Goal: Information Seeking & Learning: Learn about a topic

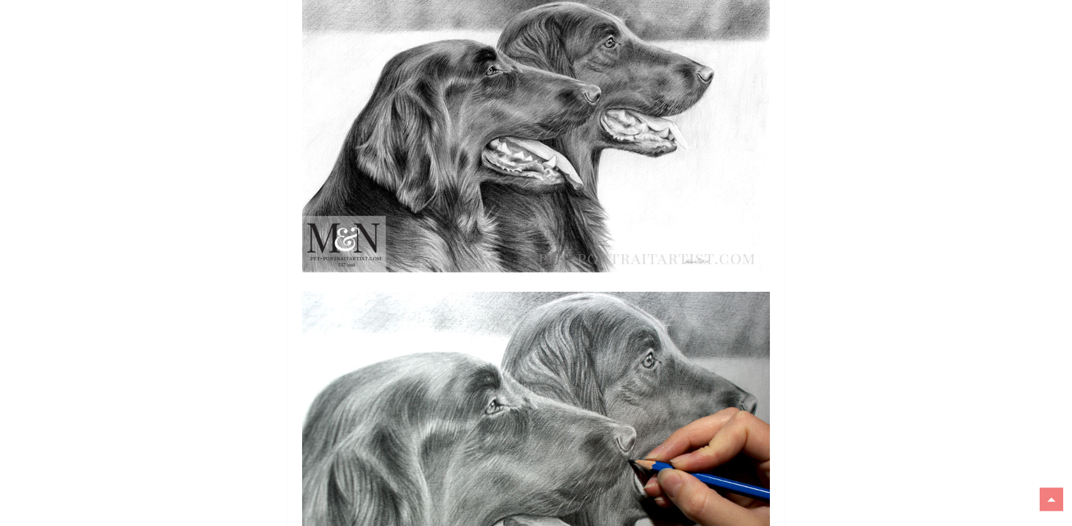
scroll to position [2519, 0]
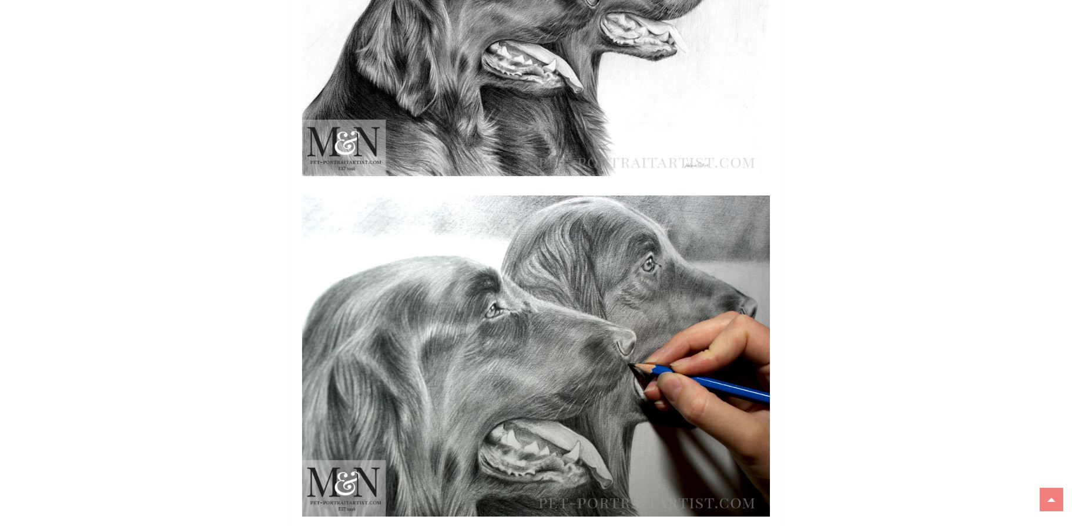
click at [1060, 297] on div "Skip to content [PERSON_NAME] & [PERSON_NAME] Studio Journal – Pet Portrait Sto…" at bounding box center [536, 460] width 1072 height 5892
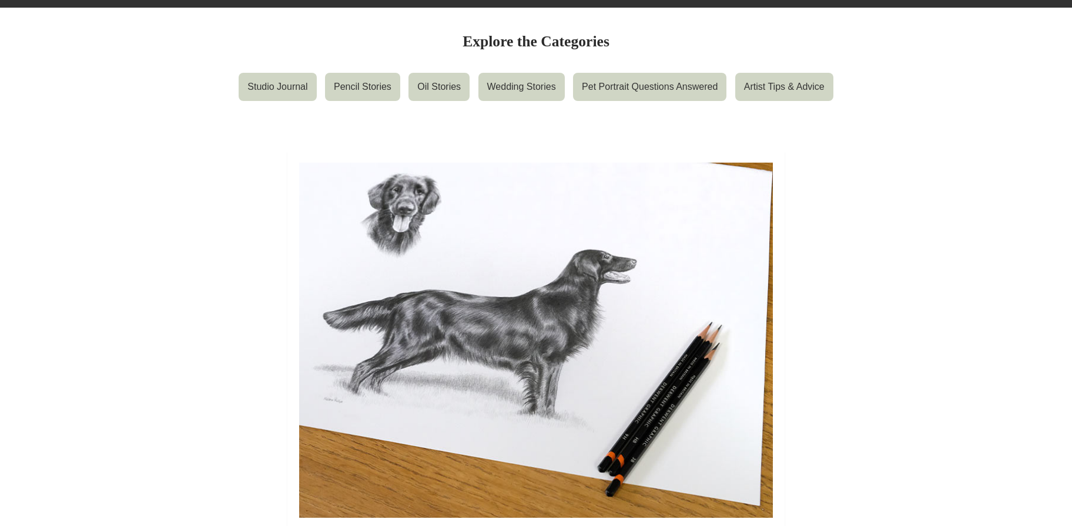
scroll to position [0, 0]
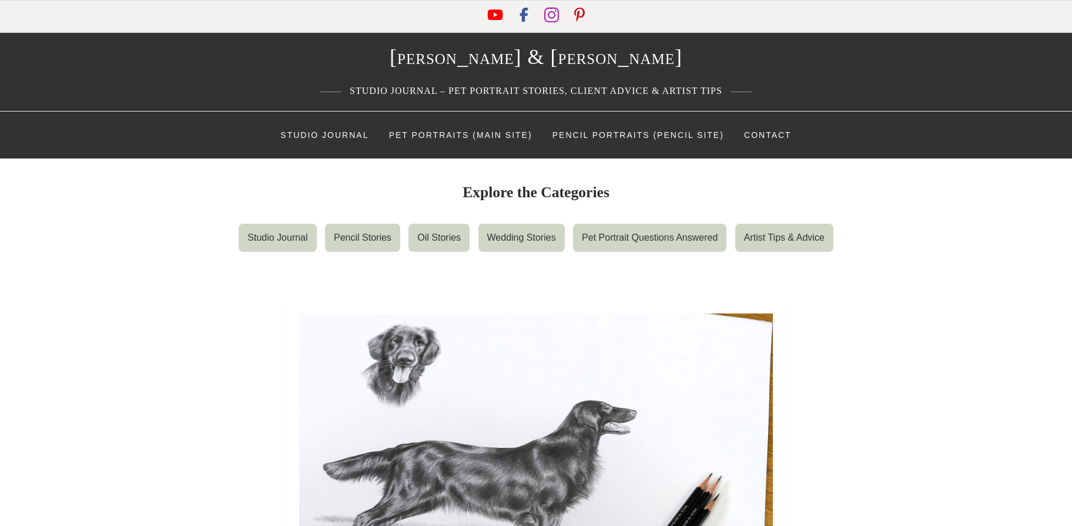
click at [546, 15] on icon "Instagram" at bounding box center [551, 14] width 15 height 17
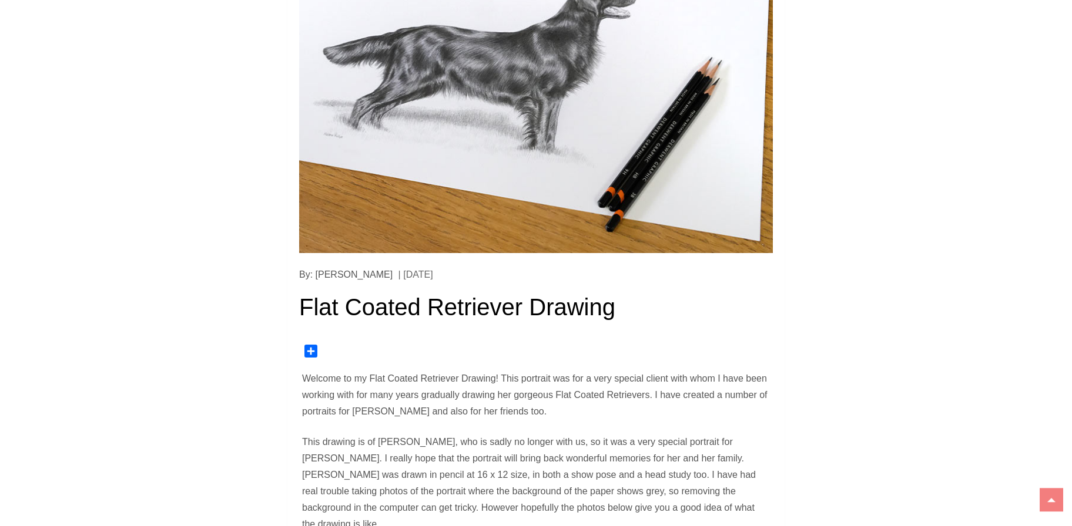
scroll to position [164, 0]
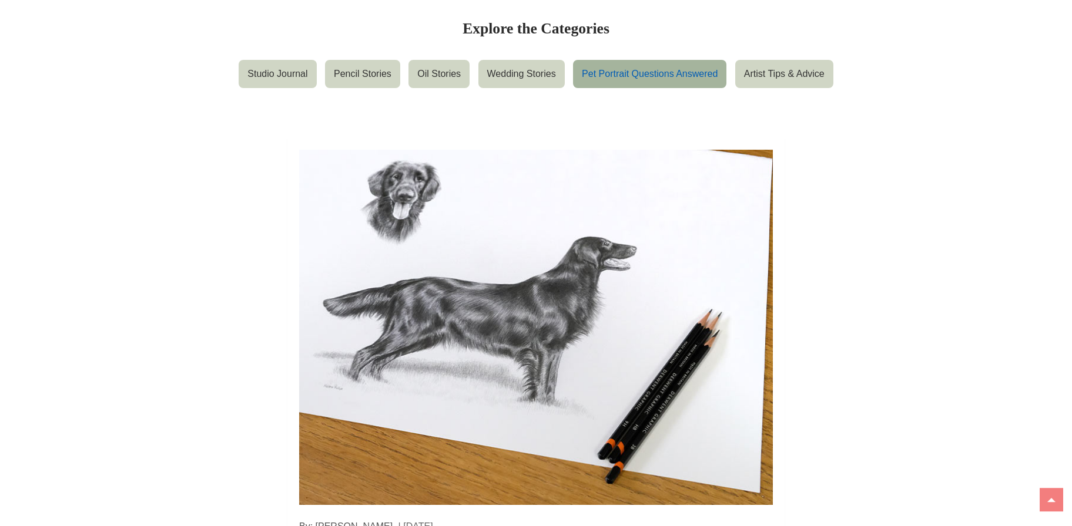
click at [643, 70] on link "Pet Portrait Questions Answered" at bounding box center [649, 74] width 153 height 28
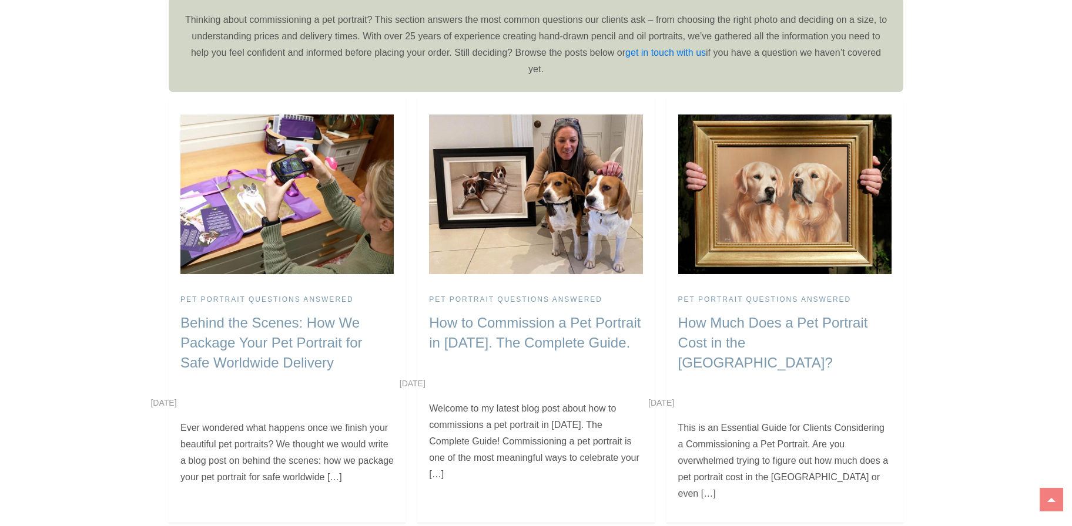
scroll to position [293, 0]
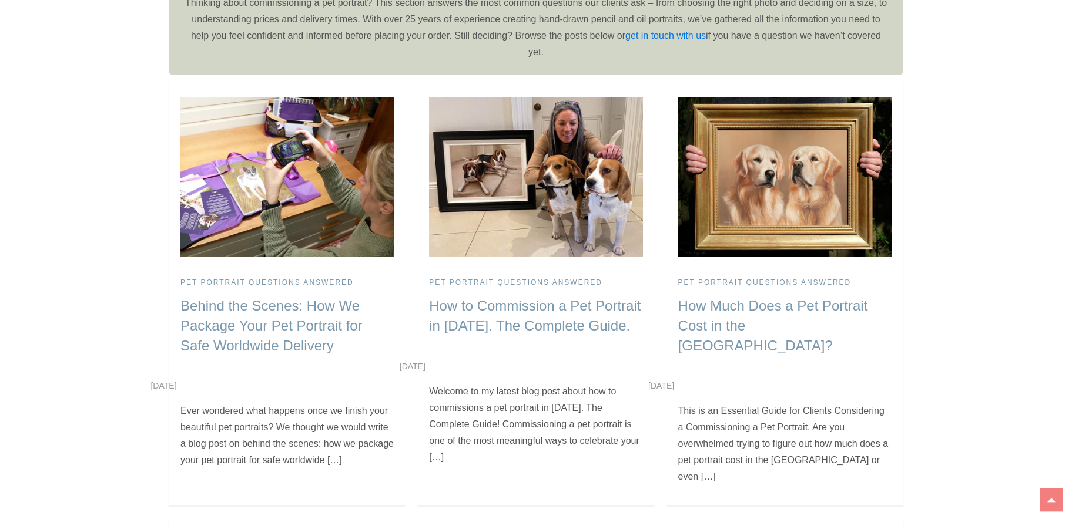
click at [514, 317] on h2 "How to Commission a Pet Portrait in [DATE]. The Complete Guide." at bounding box center [535, 315] width 213 height 39
click at [529, 310] on link "How to Commission a Pet Portrait in [DATE]. The Complete Guide." at bounding box center [535, 316] width 212 height 36
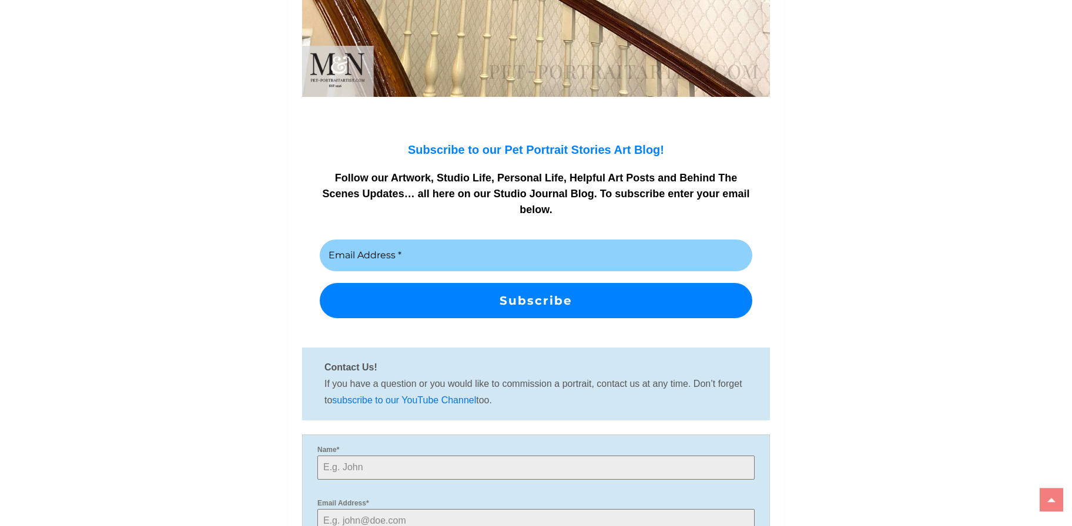
scroll to position [14351, 0]
